Goal: Task Accomplishment & Management: Manage account settings

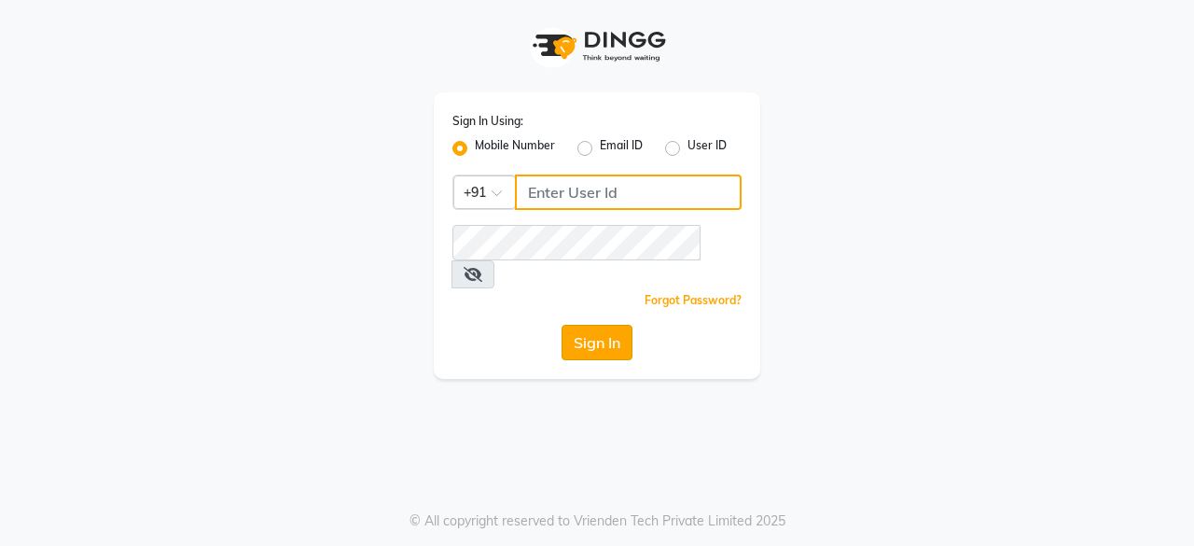
type input "9175245454"
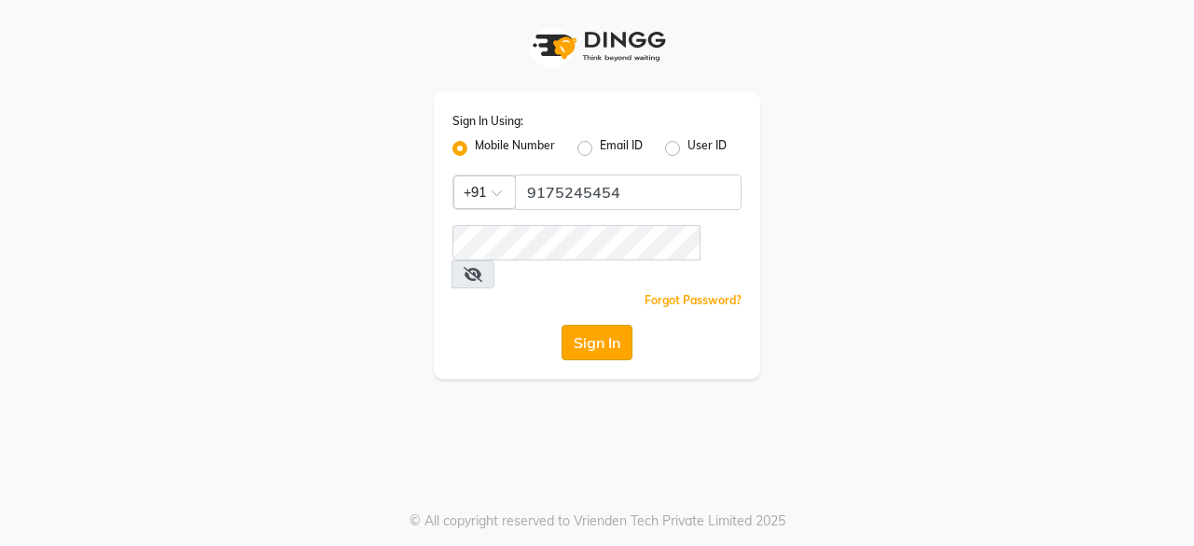
click at [611, 325] on button "Sign In" at bounding box center [596, 342] width 71 height 35
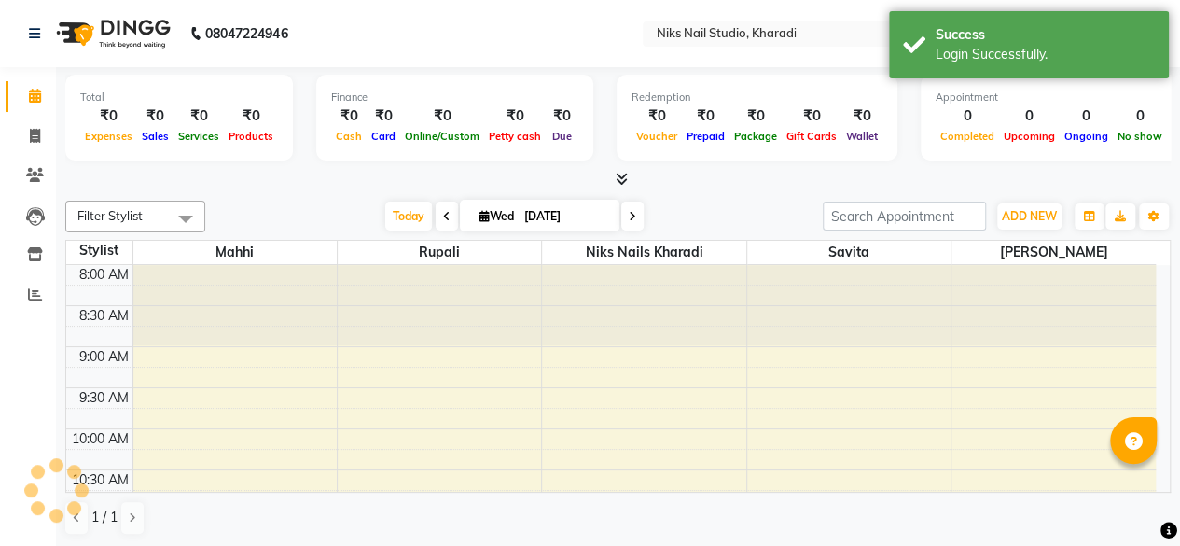
select select "en"
